Goal: Navigation & Orientation: Find specific page/section

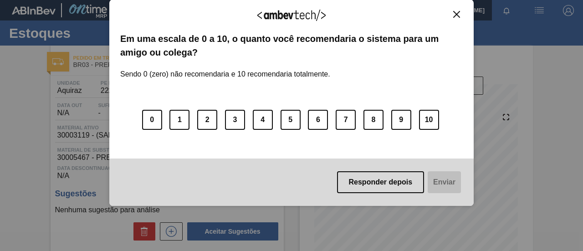
click at [453, 12] on img "Close" at bounding box center [456, 14] width 7 height 7
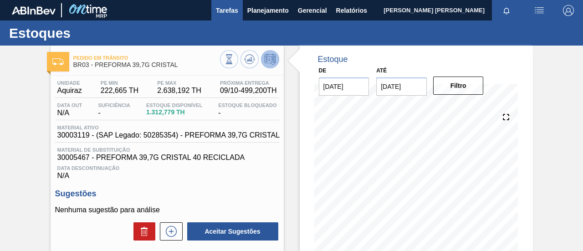
click at [227, 11] on span "Tarefas" at bounding box center [227, 10] width 22 height 11
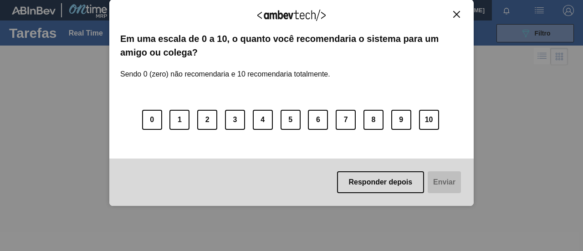
click at [267, 11] on div "Agradecemos seu feedback! Em uma escala de 0 a 10, o quanto você recomendaria o…" at bounding box center [291, 103] width 365 height 207
click at [455, 11] on img "Close" at bounding box center [456, 14] width 7 height 7
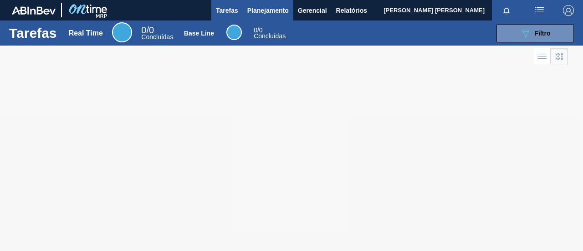
click at [283, 11] on span "Planejamento" at bounding box center [267, 10] width 41 height 11
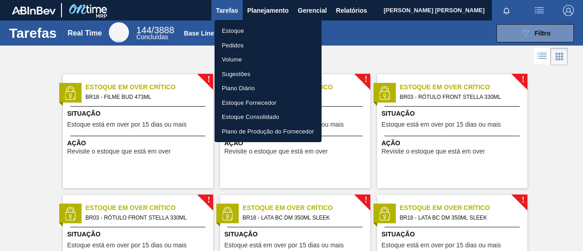
click at [385, 45] on div at bounding box center [291, 125] width 583 height 251
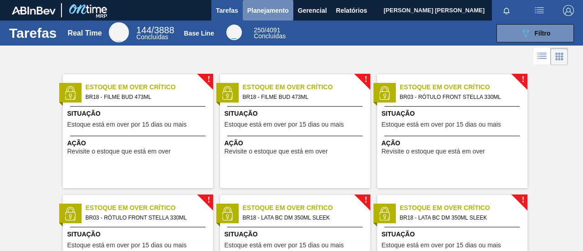
click at [282, 5] on span "Planejamento" at bounding box center [267, 10] width 41 height 11
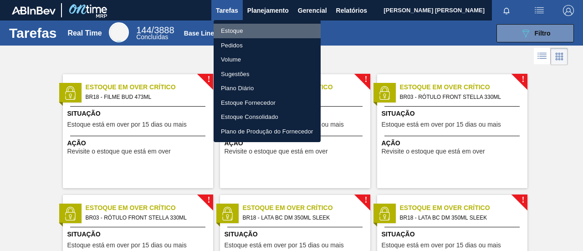
click at [237, 27] on li "Estoque" at bounding box center [267, 31] width 107 height 15
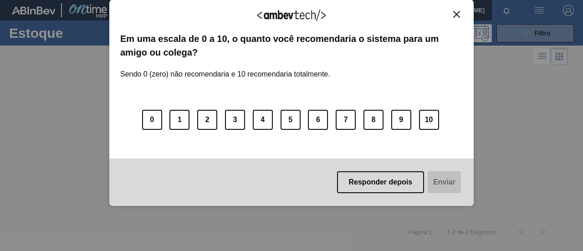
click at [454, 15] on img "Close" at bounding box center [456, 14] width 7 height 7
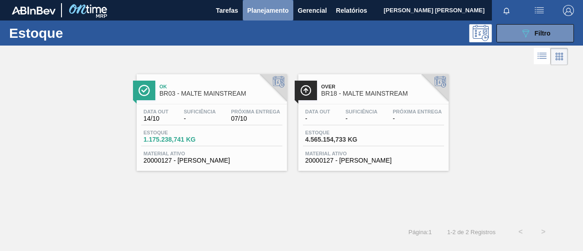
click at [263, 13] on span "Planejamento" at bounding box center [267, 10] width 41 height 11
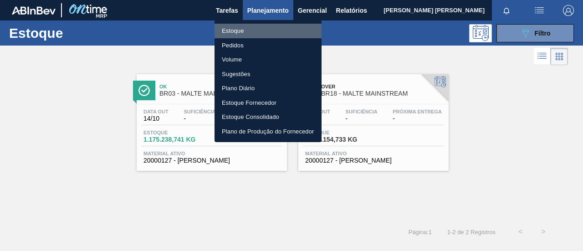
click at [230, 29] on li "Estoque" at bounding box center [268, 31] width 107 height 15
